Goal: Communication & Community: Connect with others

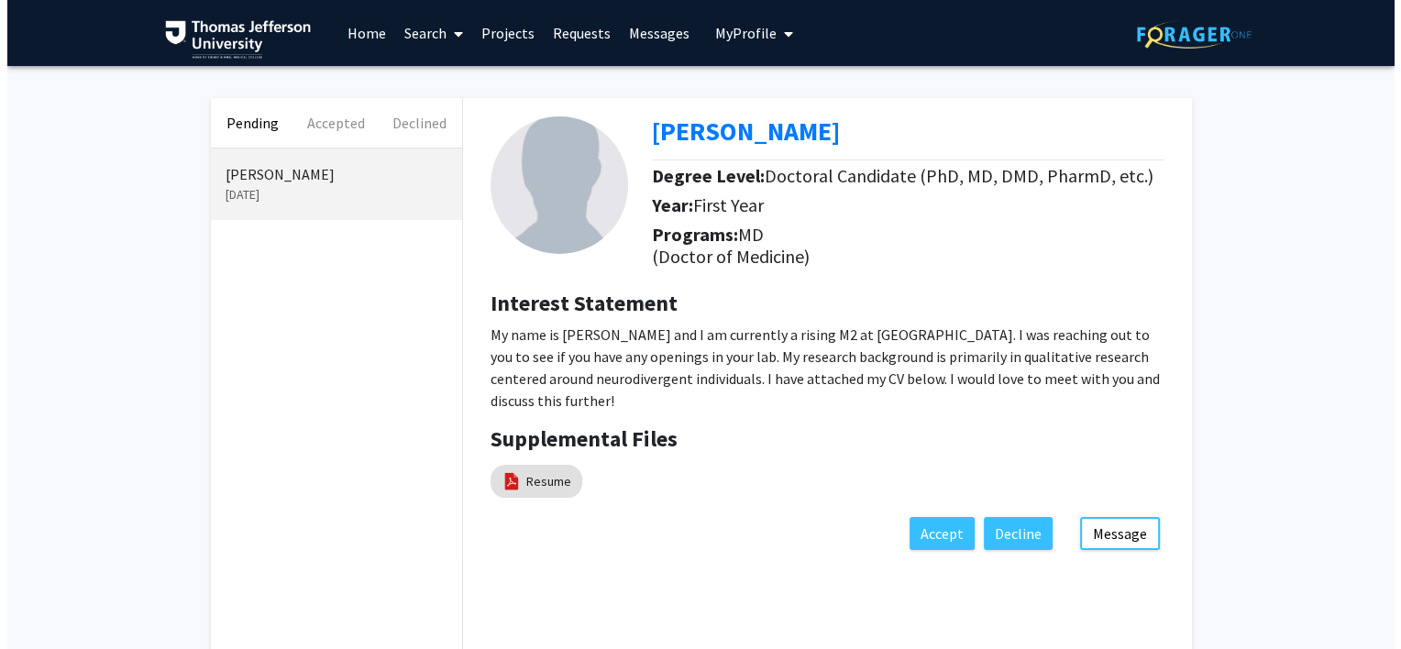
scroll to position [92, 0]
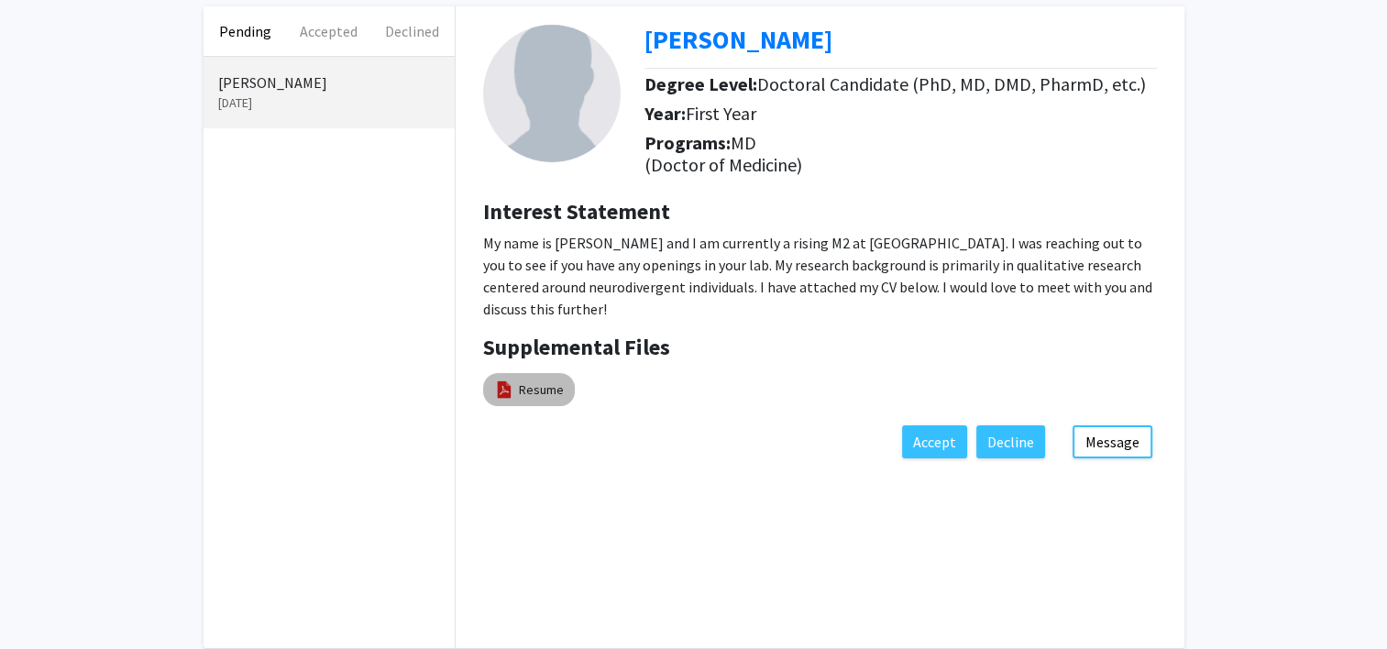
click at [499, 398] on img at bounding box center [504, 390] width 20 height 20
click at [503, 389] on img at bounding box center [504, 390] width 20 height 20
click at [530, 389] on link "Resume" at bounding box center [541, 389] width 45 height 19
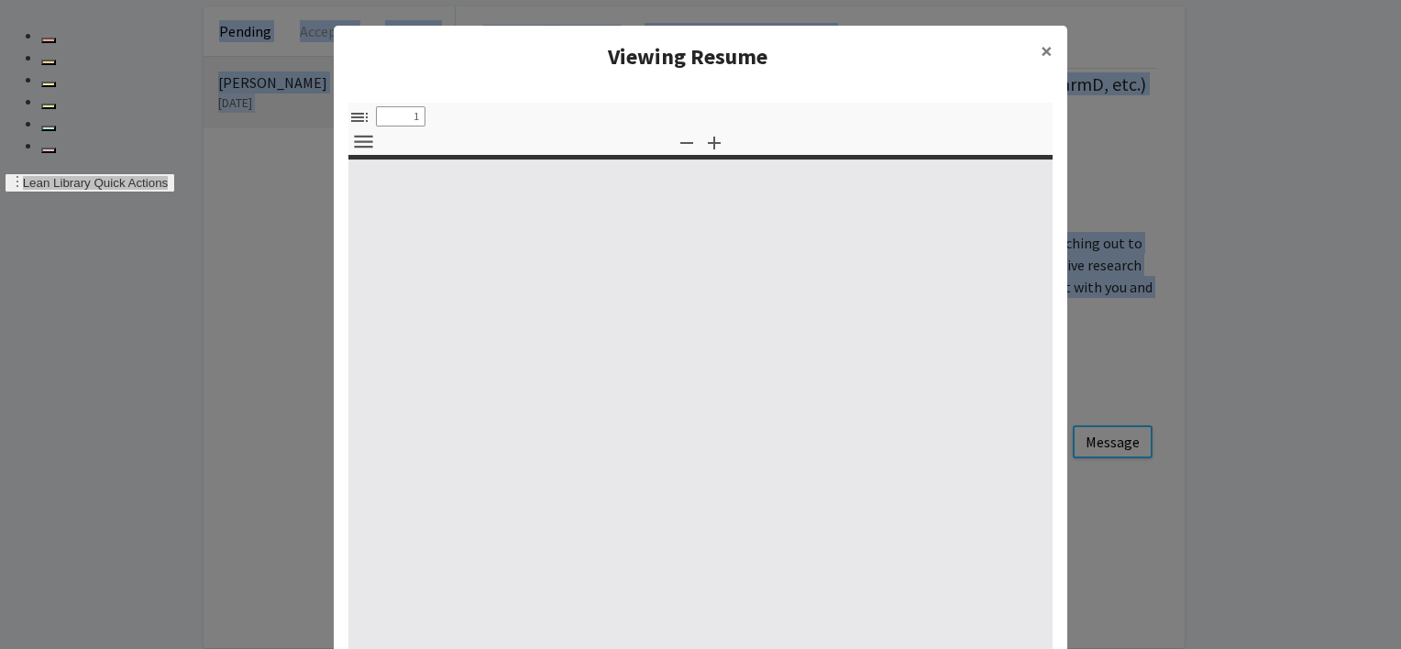
select select "custom"
type input "0"
select select "custom"
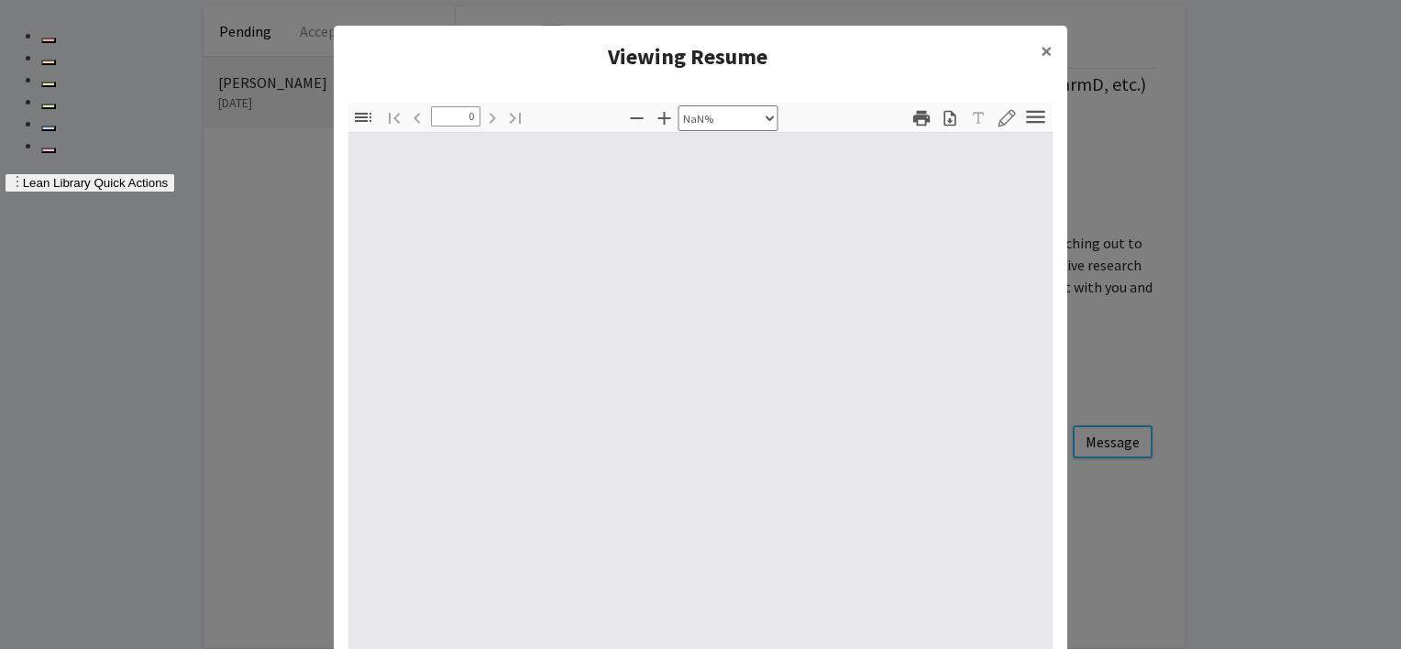
type input "1"
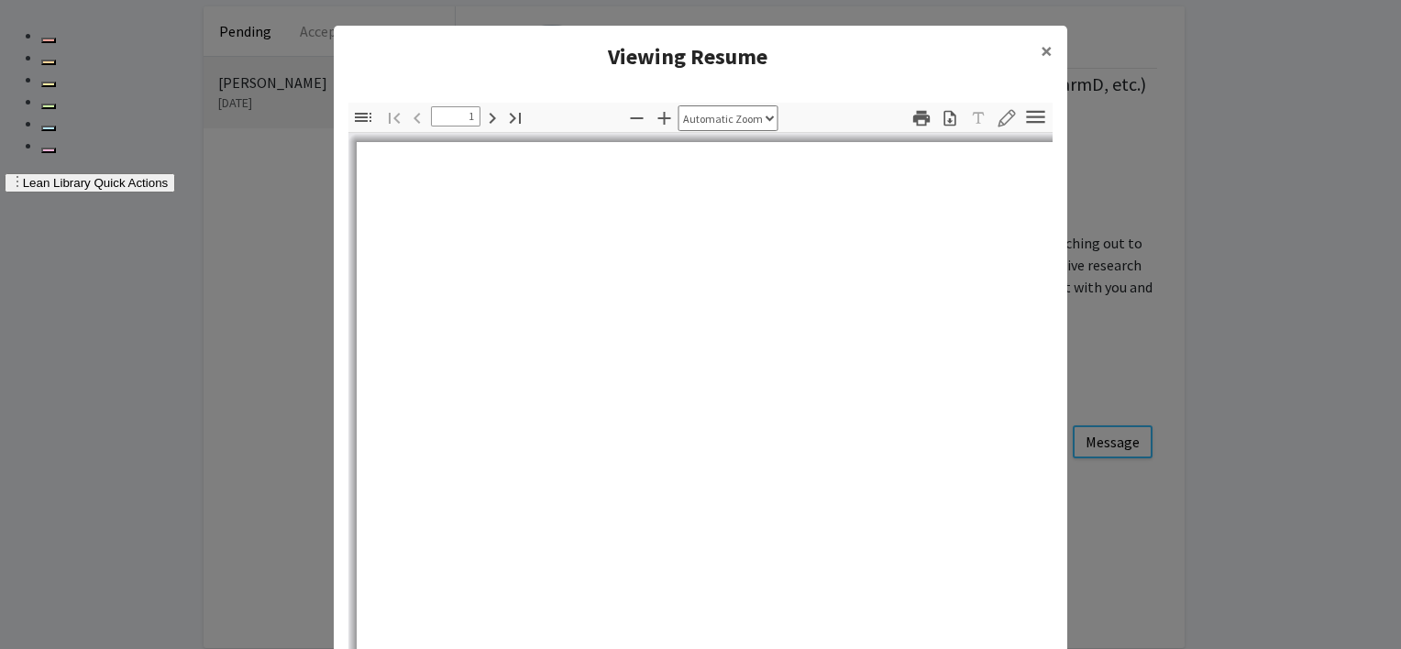
select select "auto"
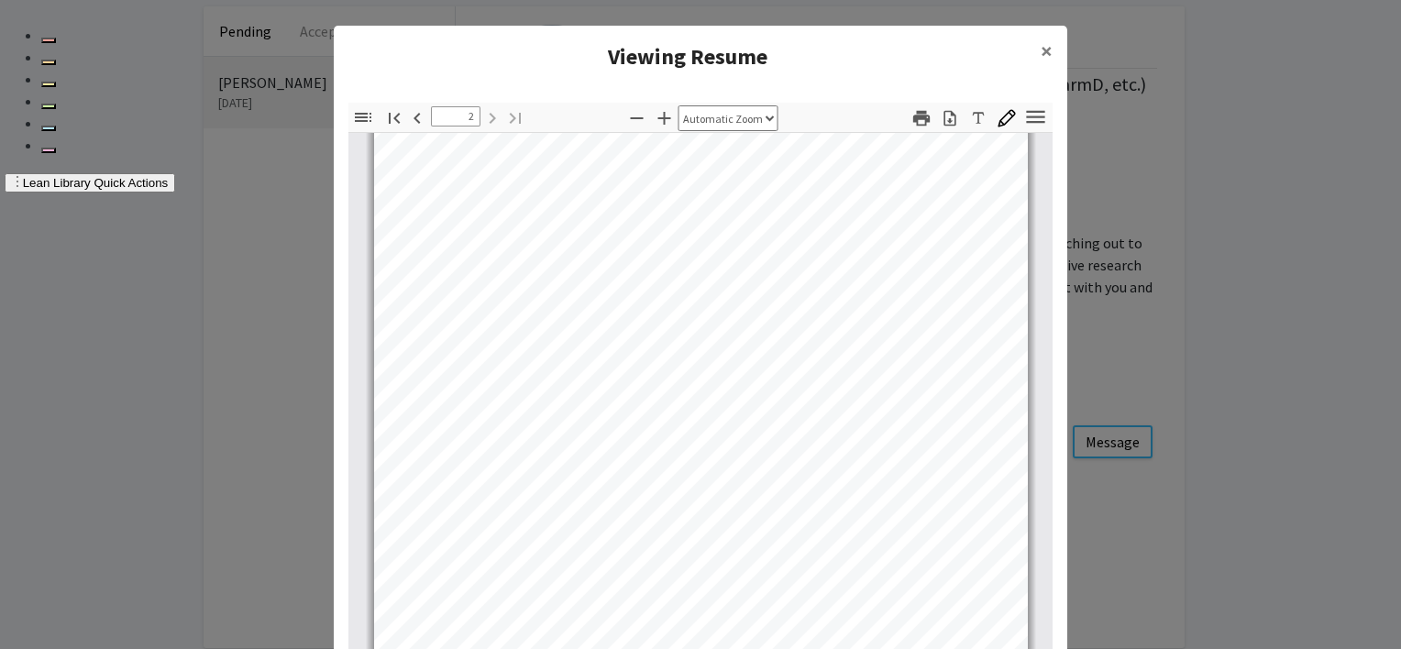
scroll to position [1198, 0]
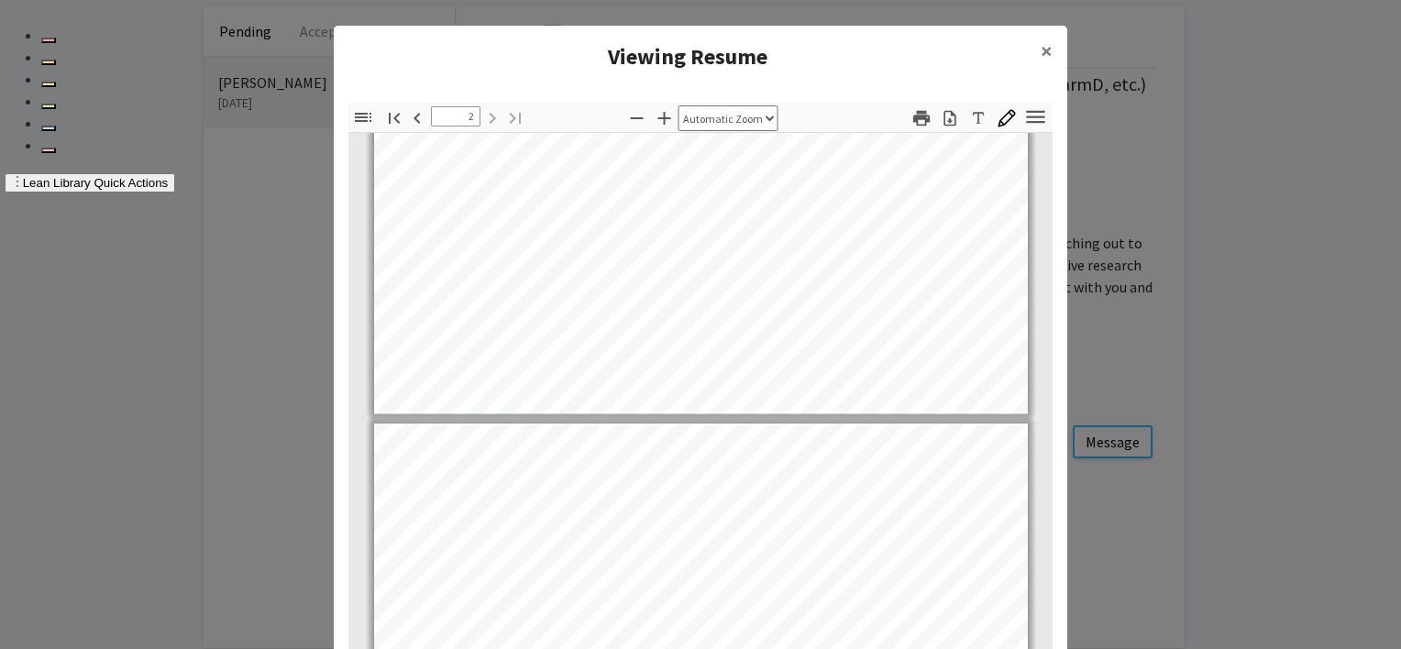
type input "1"
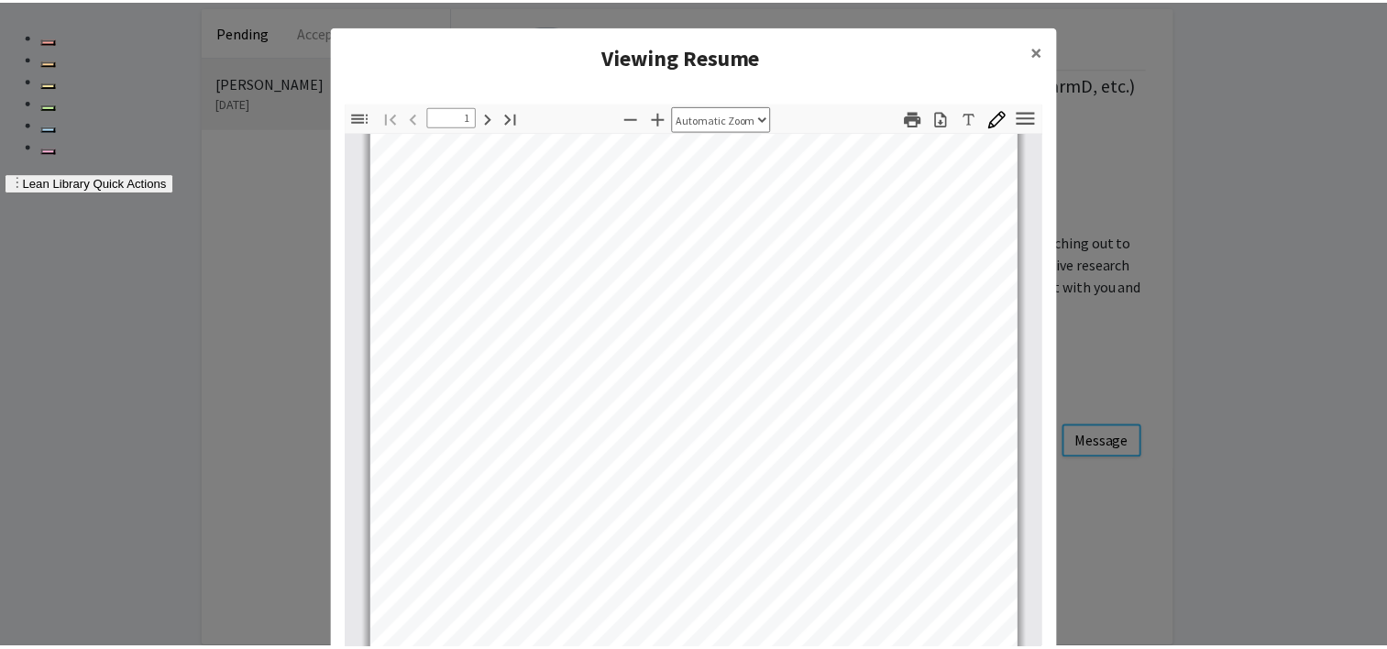
scroll to position [0, 0]
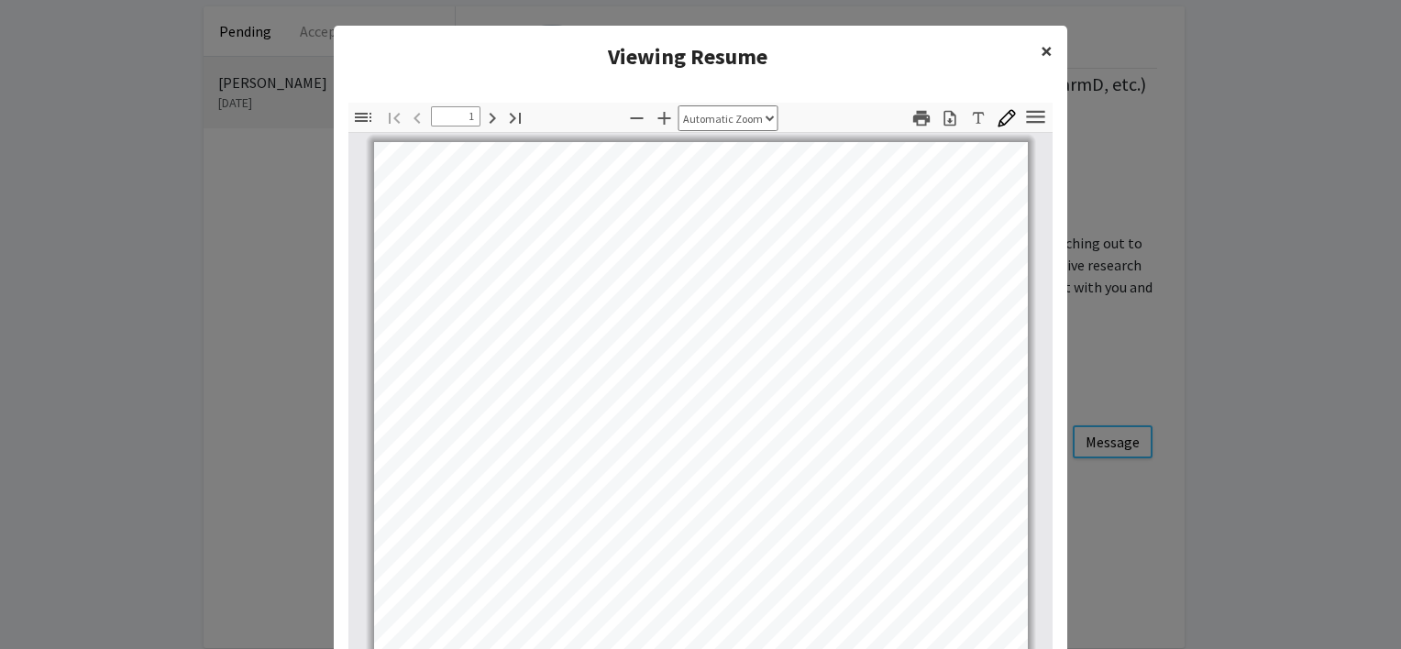
click at [1040, 51] on span "×" at bounding box center [1046, 51] width 12 height 28
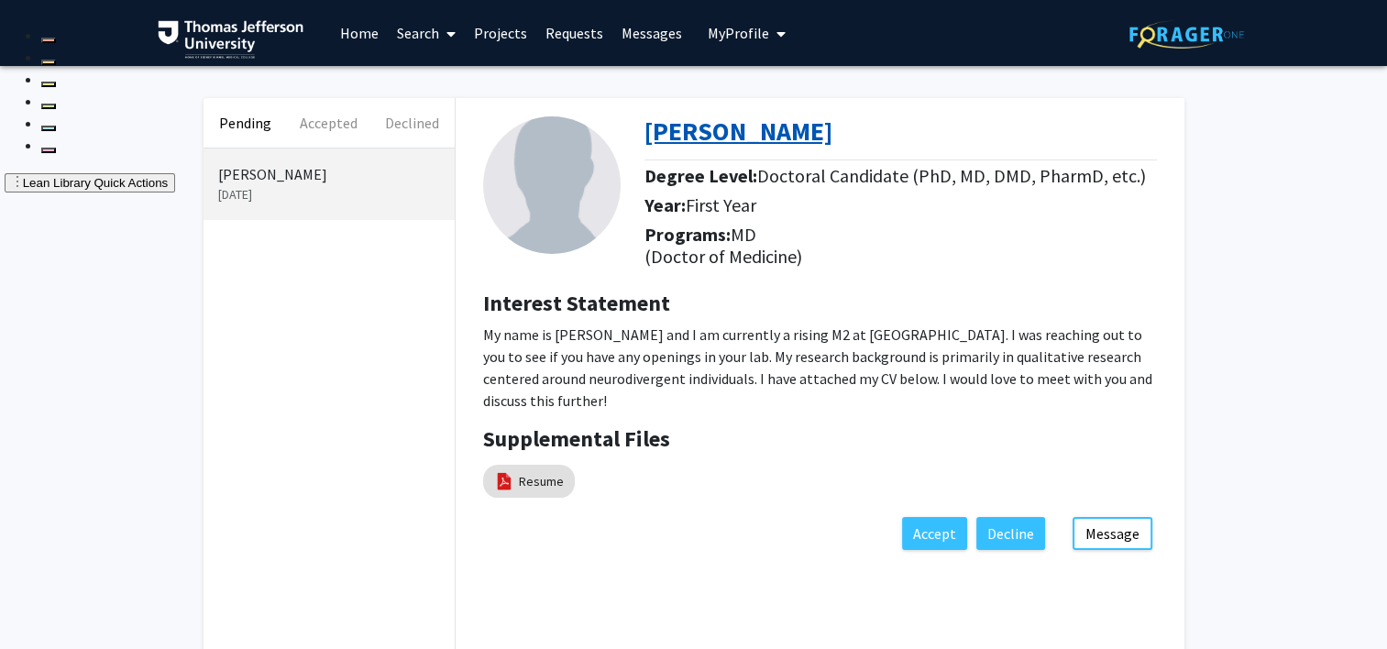
click at [697, 127] on b "[PERSON_NAME]" at bounding box center [738, 131] width 188 height 33
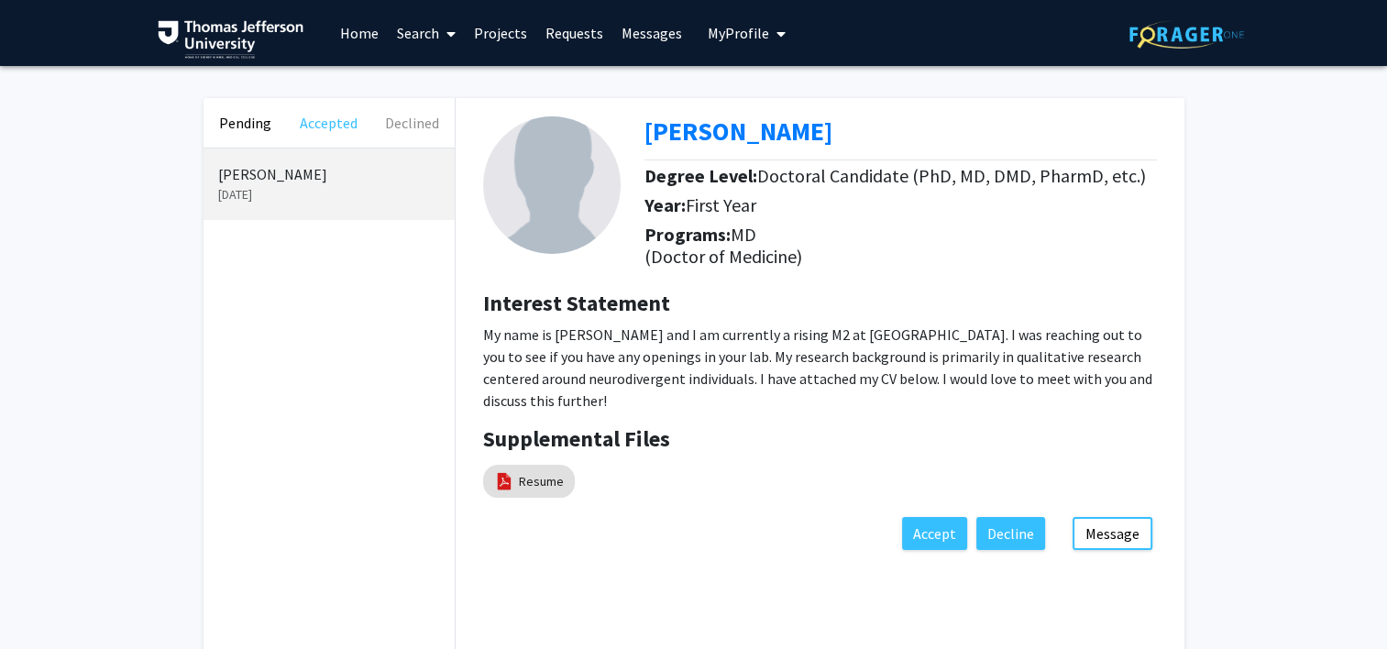
click at [319, 120] on button "Accepted" at bounding box center [328, 123] width 83 height 50
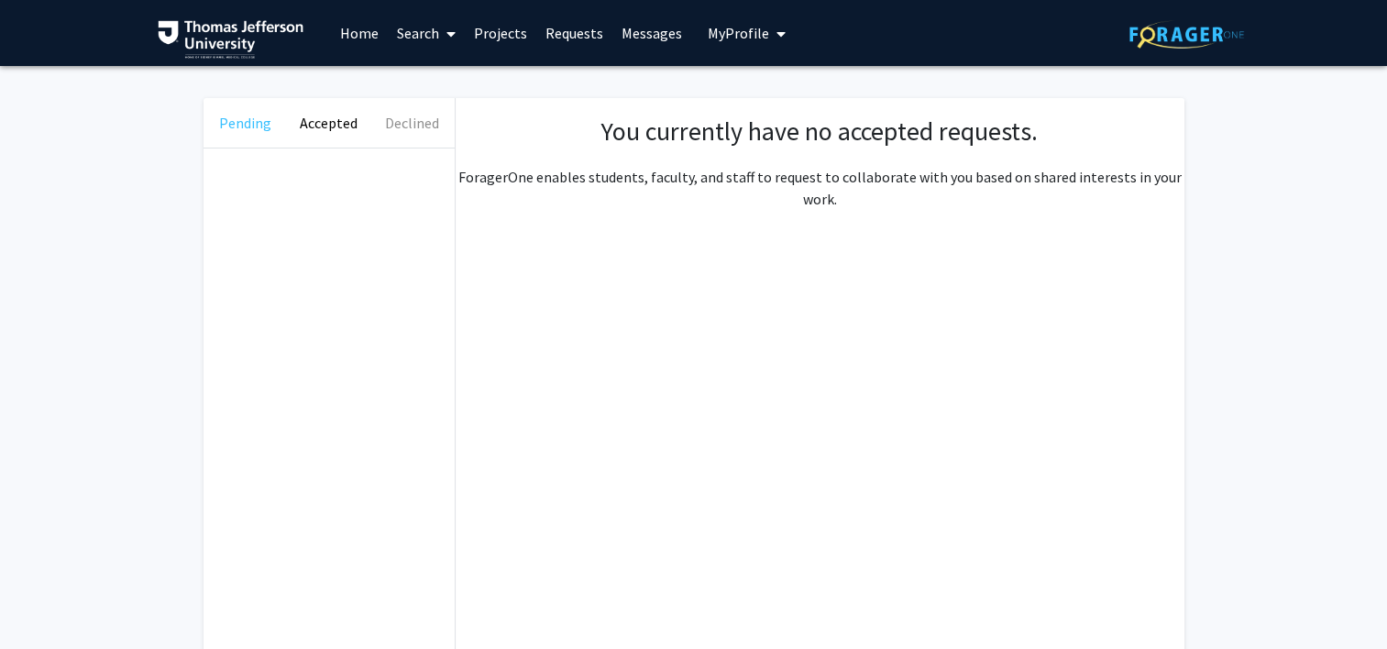
click at [258, 126] on button "Pending" at bounding box center [245, 123] width 83 height 50
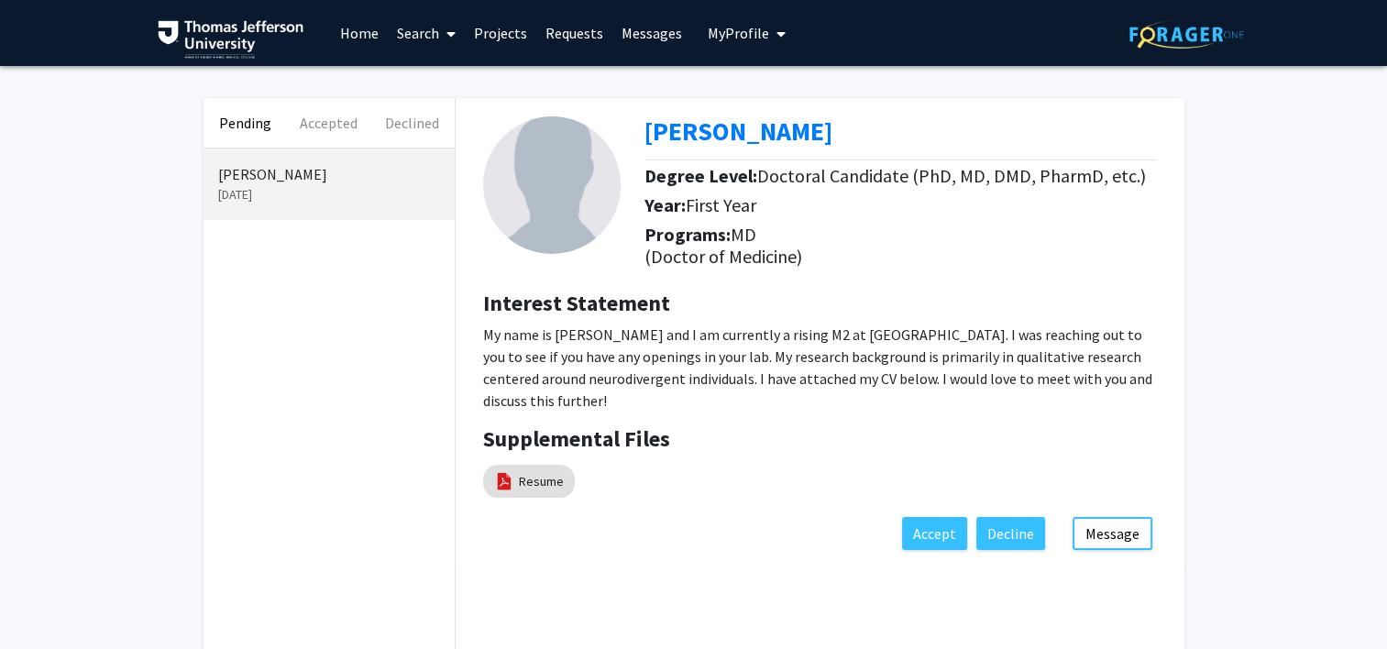
click at [419, 34] on link "Search" at bounding box center [426, 33] width 77 height 64
click at [434, 78] on span "Faculty/Staff" at bounding box center [455, 84] width 135 height 37
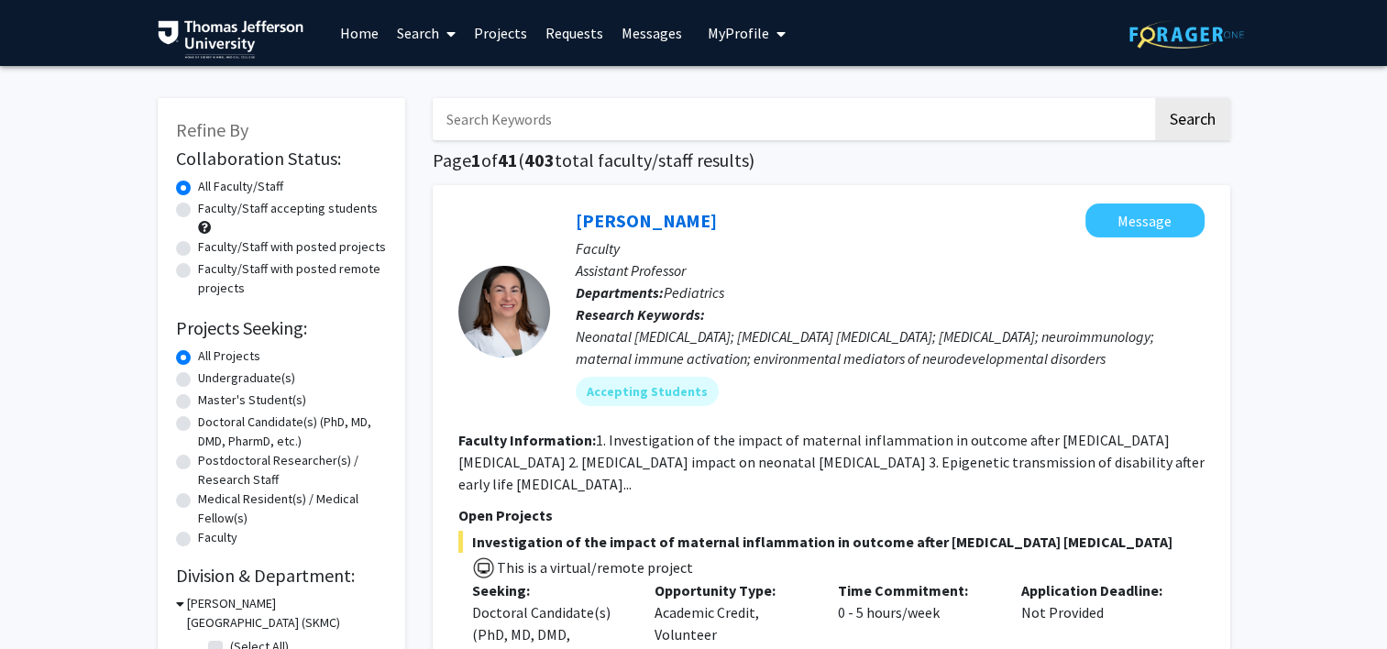
click at [705, 114] on input "Search Keywords" at bounding box center [793, 119] width 720 height 42
type input "[PERSON_NAME]"
click at [1155, 98] on button "Search" at bounding box center [1192, 119] width 75 height 42
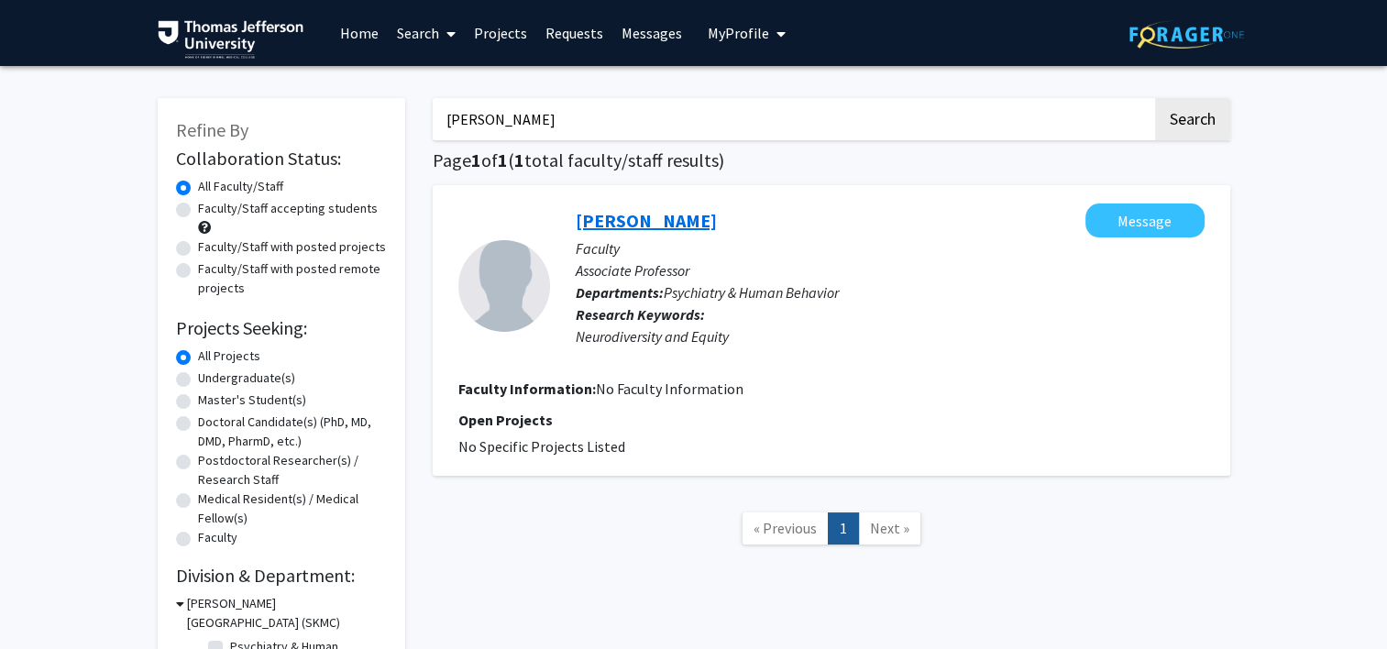
click at [631, 216] on link "[PERSON_NAME]" at bounding box center [646, 220] width 141 height 23
drag, startPoint x: 506, startPoint y: 125, endPoint x: 399, endPoint y: 128, distance: 107.3
click at [399, 128] on div "Refine By Collaboration Status: Collaboration Status All Faculty/Staff Collabor…" at bounding box center [694, 389] width 1100 height 619
type input "[PERSON_NAME]"
click at [1155, 98] on button "Search" at bounding box center [1192, 119] width 75 height 42
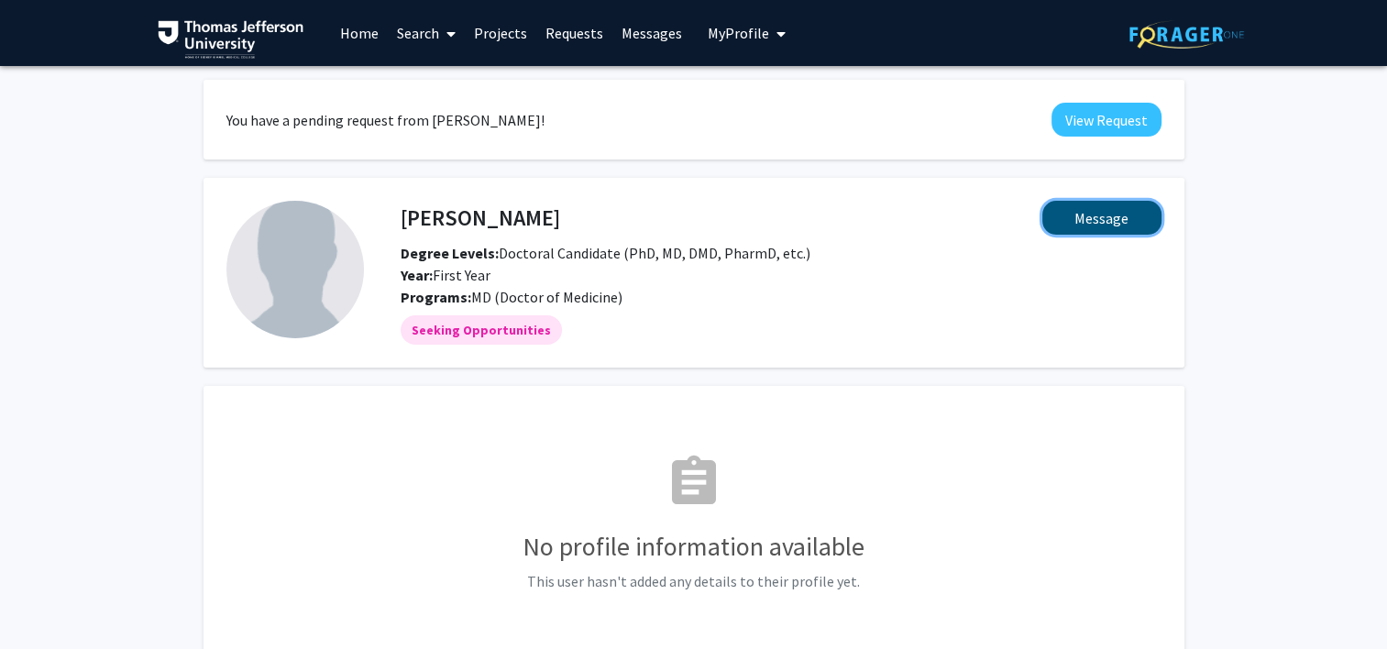
click at [1082, 215] on button "Message" at bounding box center [1101, 218] width 119 height 34
